Goal: Transaction & Acquisition: Book appointment/travel/reservation

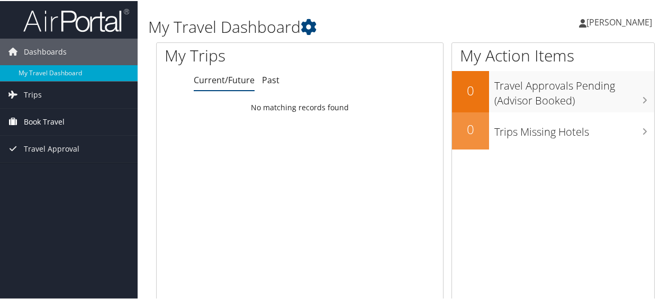
click at [53, 118] on span "Book Travel" at bounding box center [44, 120] width 41 height 26
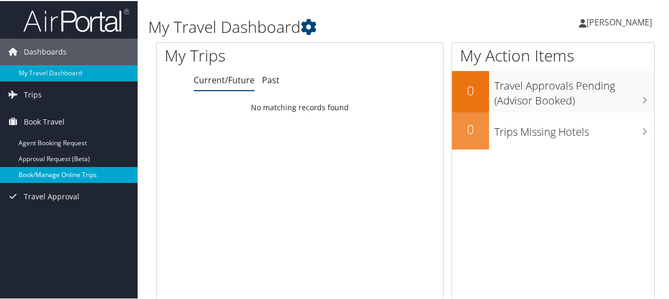
click at [66, 175] on link "Book/Manage Online Trips" at bounding box center [69, 174] width 138 height 16
